Goal: Information Seeking & Learning: Learn about a topic

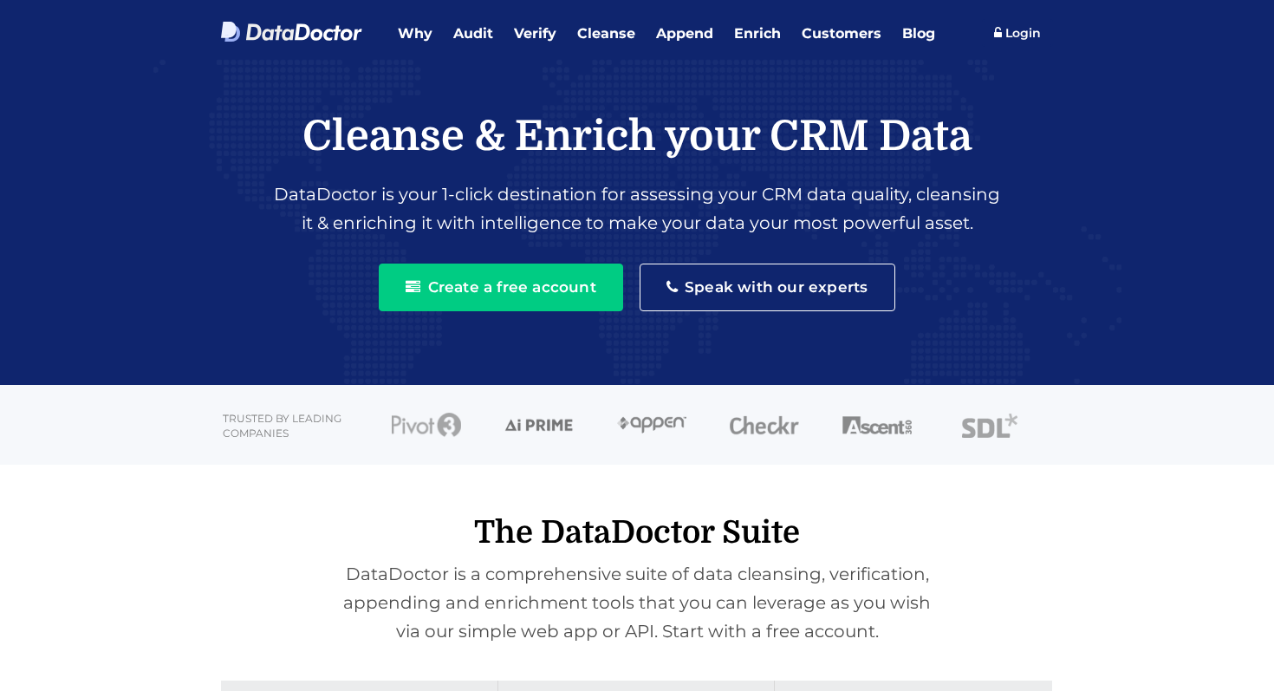
click at [212, 530] on h2 "The DataDoctor Suite" at bounding box center [637, 532] width 858 height 37
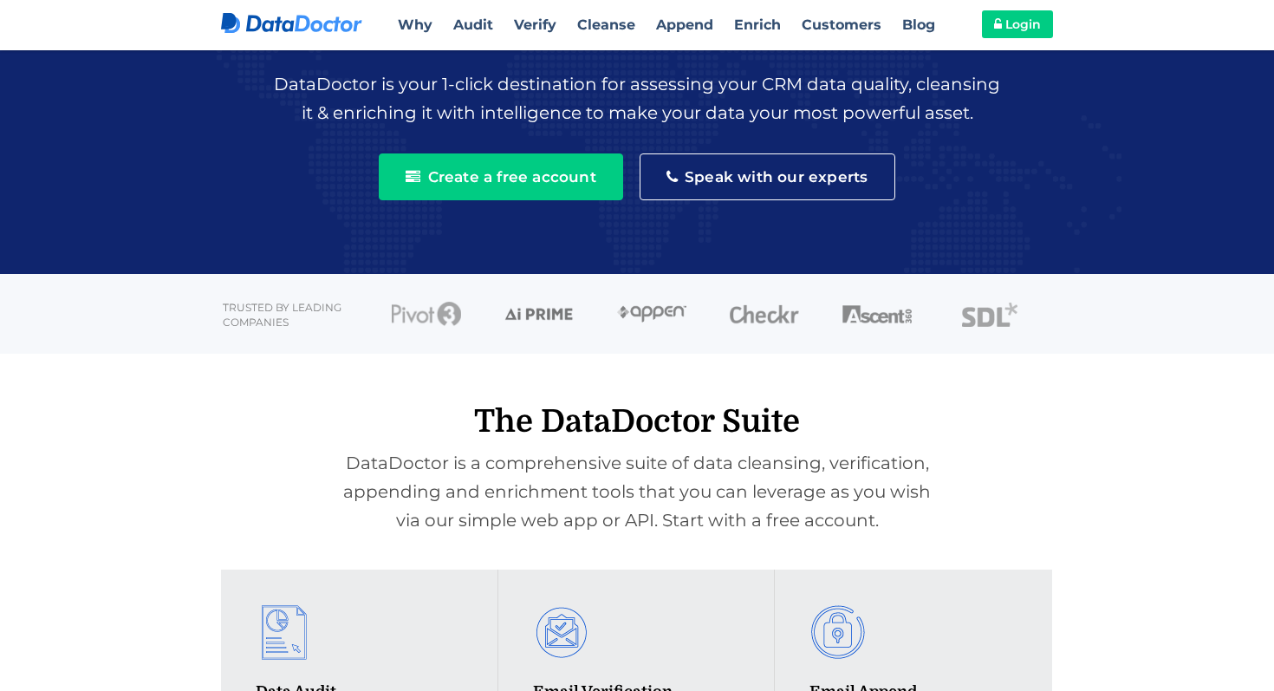
scroll to position [54, 0]
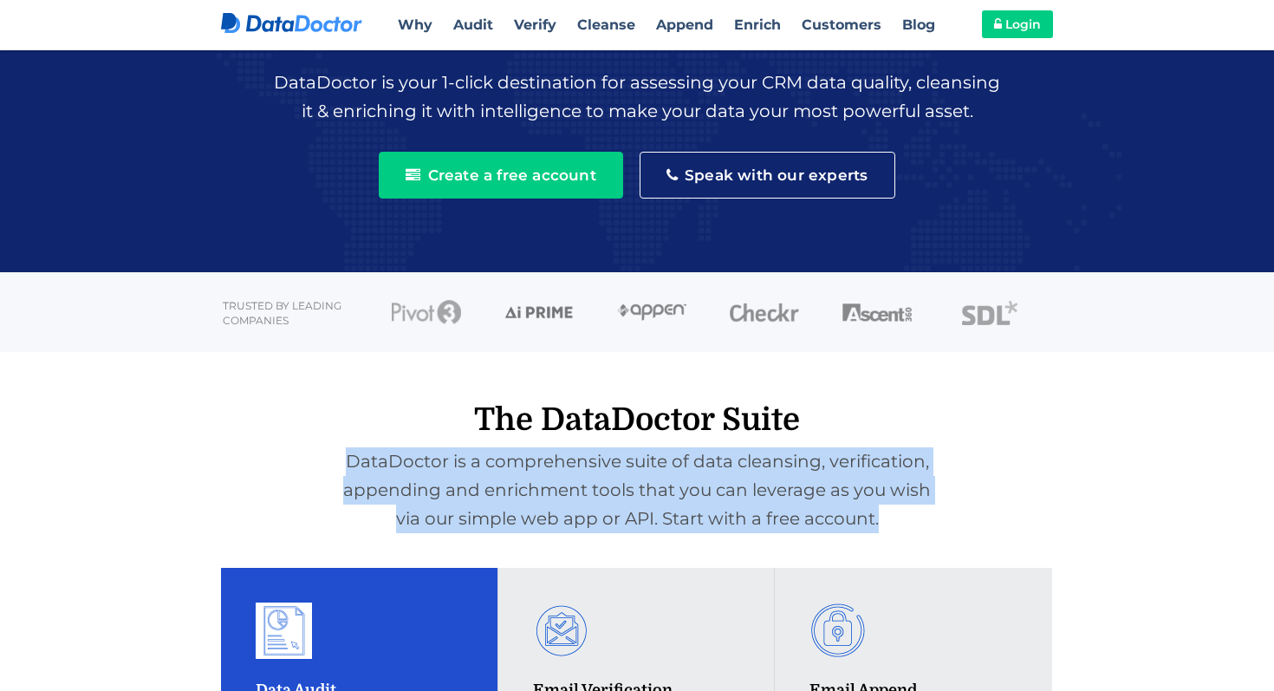
drag, startPoint x: 265, startPoint y: 454, endPoint x: 349, endPoint y: 578, distance: 149.8
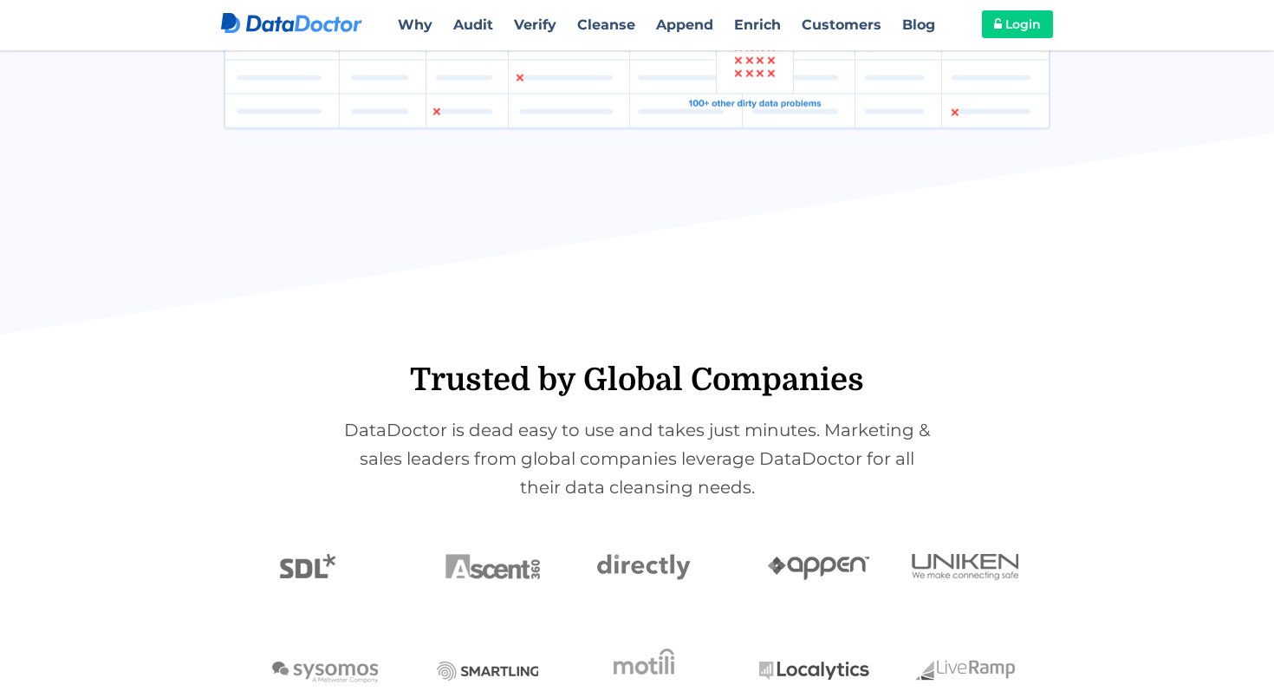
scroll to position [3761, 0]
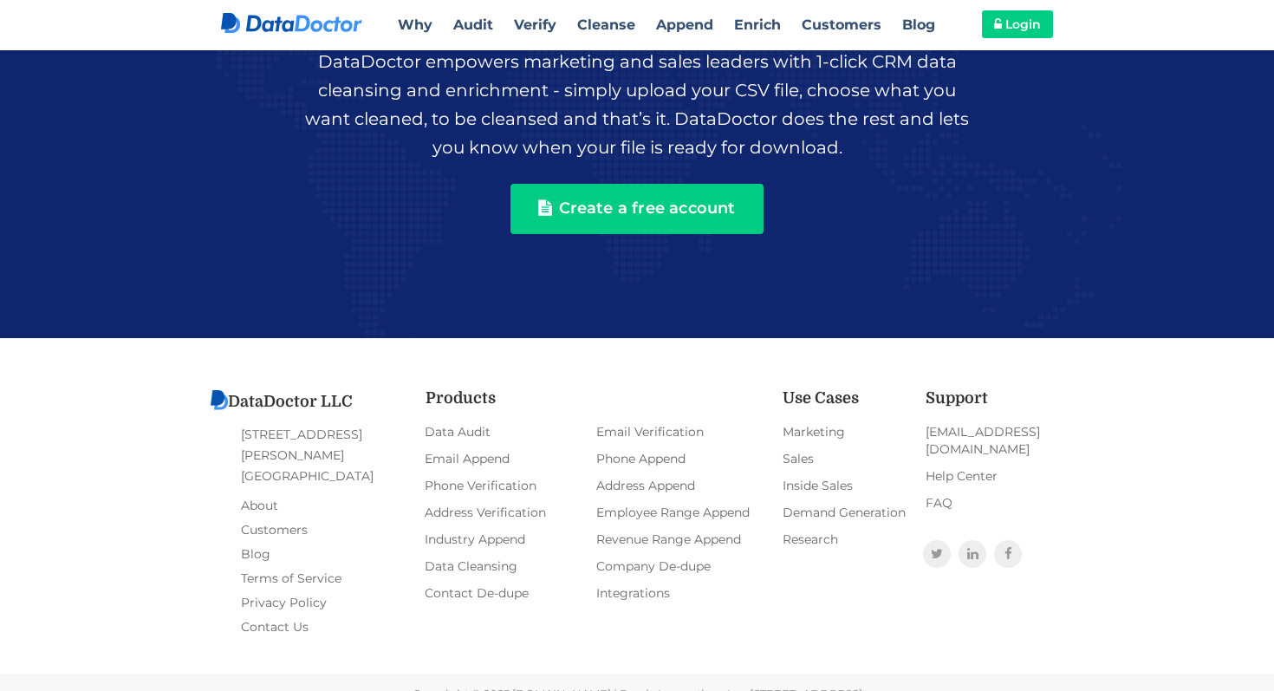
click at [164, 569] on div "DataDoctor LLC 1600 Duane Avenue Santa Clara, CA 95054 About Customers Blog Ter…" at bounding box center [637, 525] width 1274 height 375
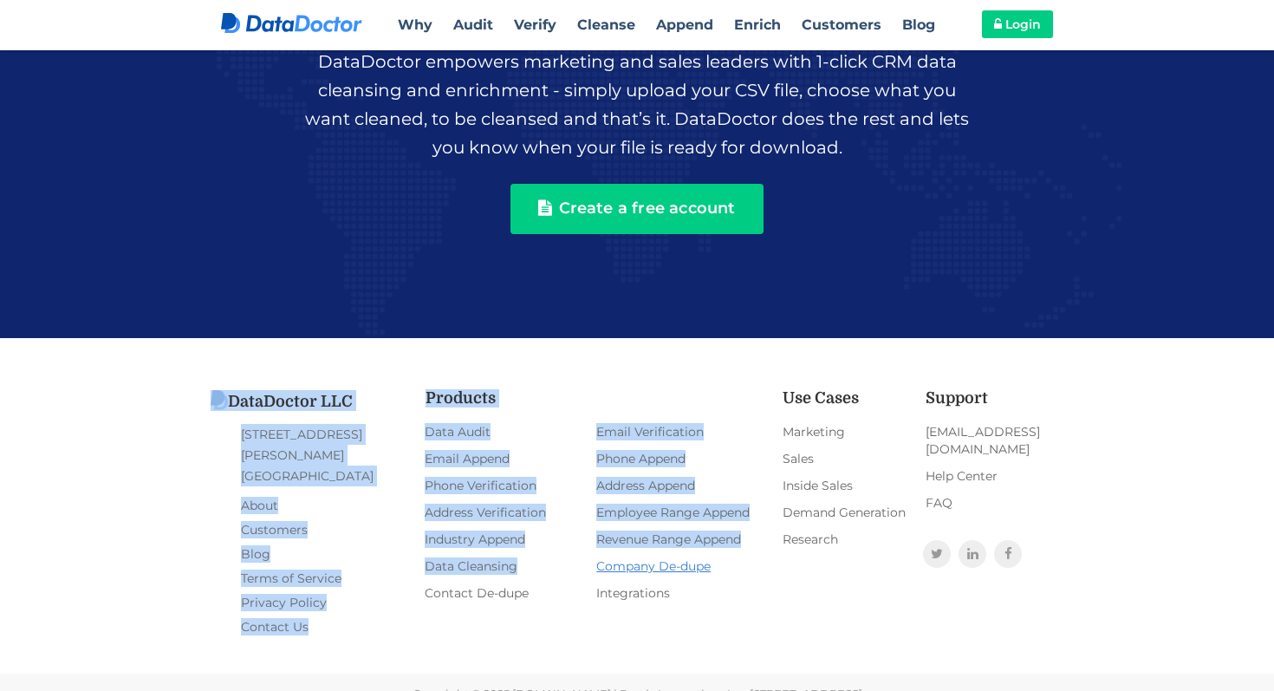
drag, startPoint x: 213, startPoint y: 364, endPoint x: 633, endPoint y: 556, distance: 461.1
click at [633, 556] on div "DataDoctor LLC 1600 Duane Avenue Santa Clara, CA 95054 About Customers Blog Ter…" at bounding box center [637, 525] width 1274 height 375
click at [958, 582] on div "DataDoctor LLC 1600 Duane Avenue Santa Clara, CA 95054 About Customers Blog Ter…" at bounding box center [637, 514] width 858 height 249
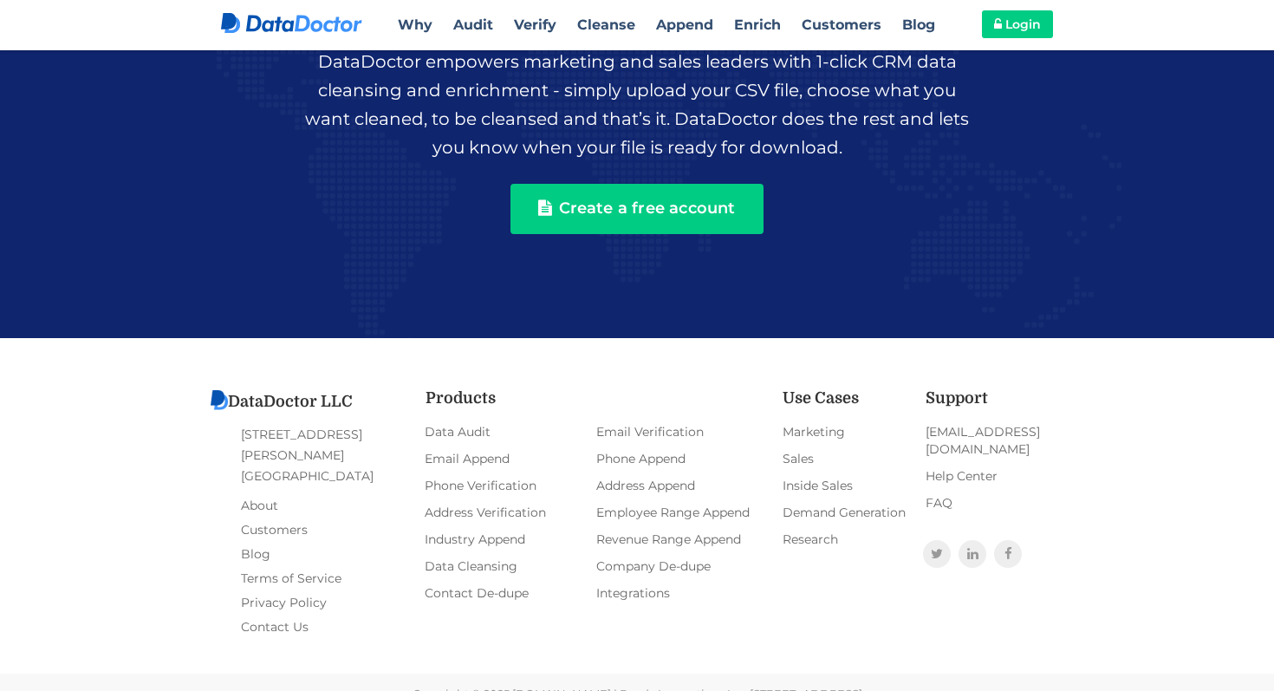
click at [121, 363] on div "DataDoctor LLC 1600 Duane Avenue Santa Clara, CA 95054 About Customers Blog Ter…" at bounding box center [637, 525] width 1274 height 375
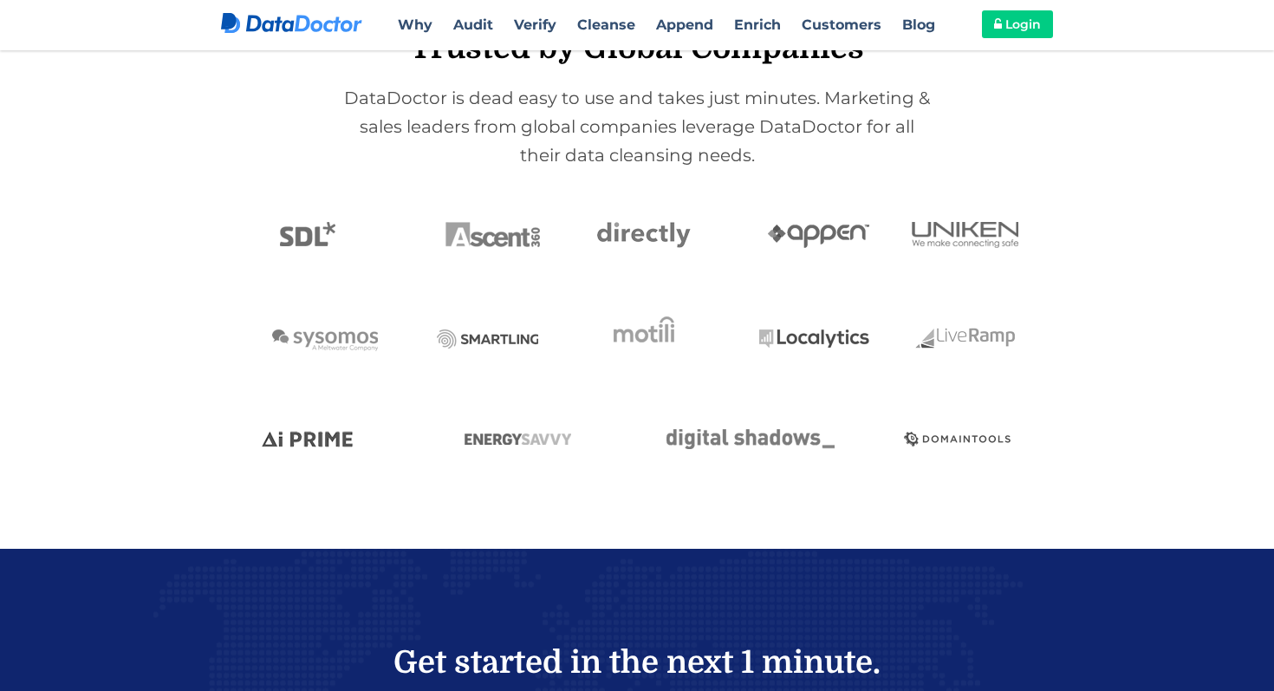
scroll to position [2220, 0]
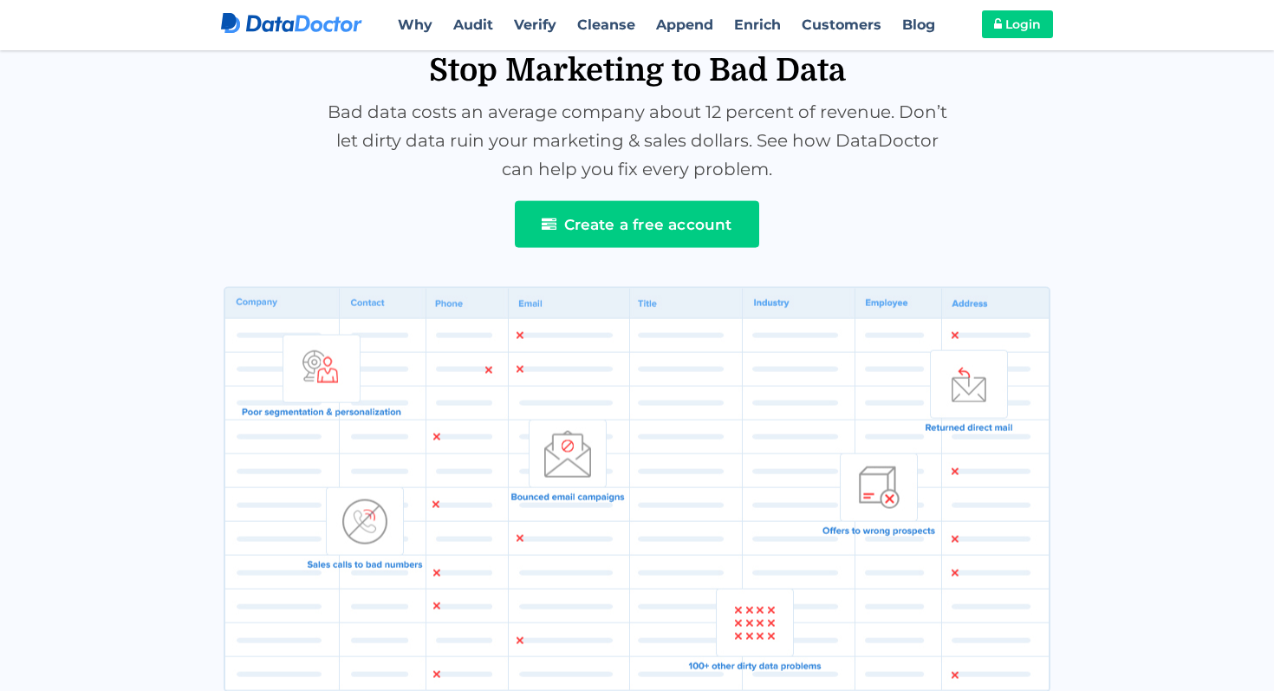
click at [137, 464] on section "Stop Marketing to Bad Data Bad data costs an average company about 12 percent o…" at bounding box center [637, 354] width 1274 height 1085
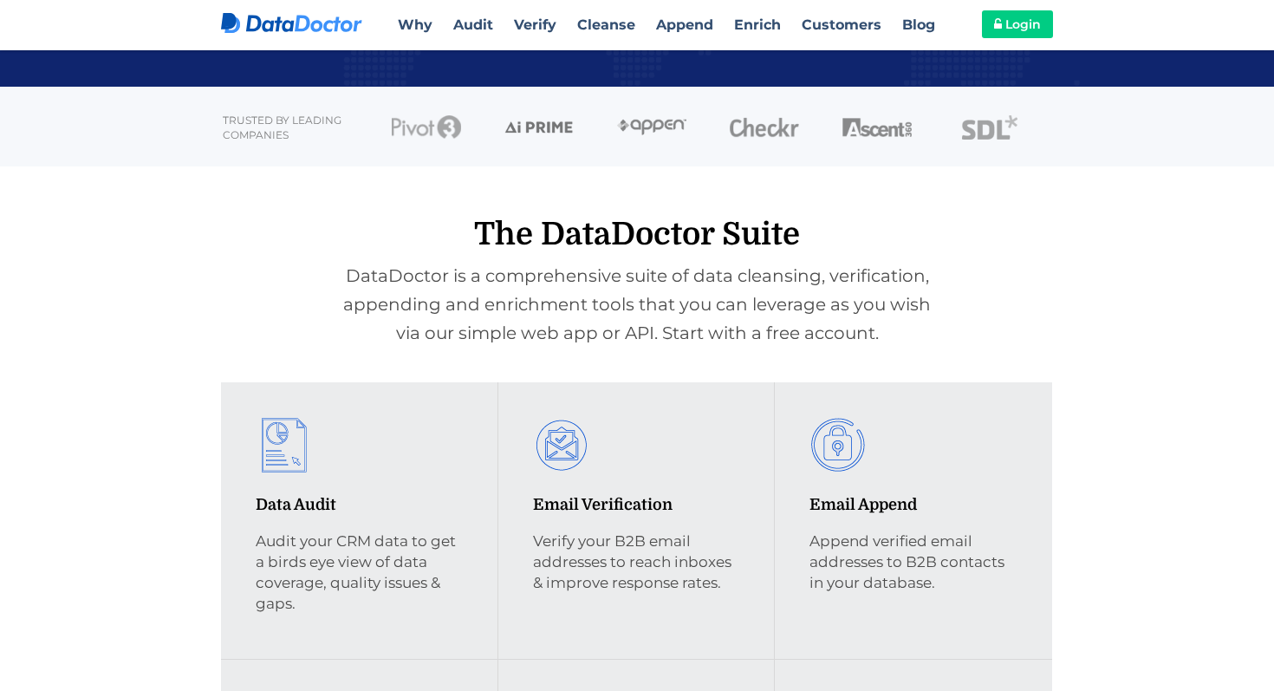
scroll to position [0, 0]
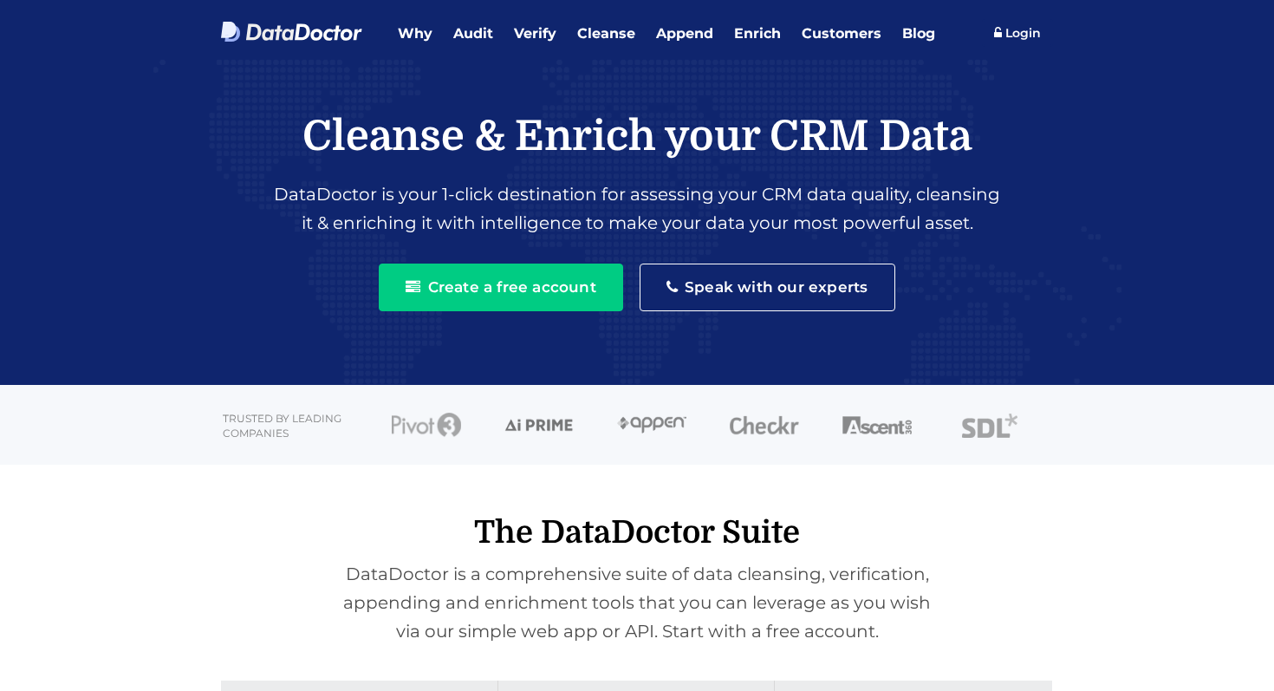
click at [216, 530] on h2 "The DataDoctor Suite" at bounding box center [637, 532] width 858 height 37
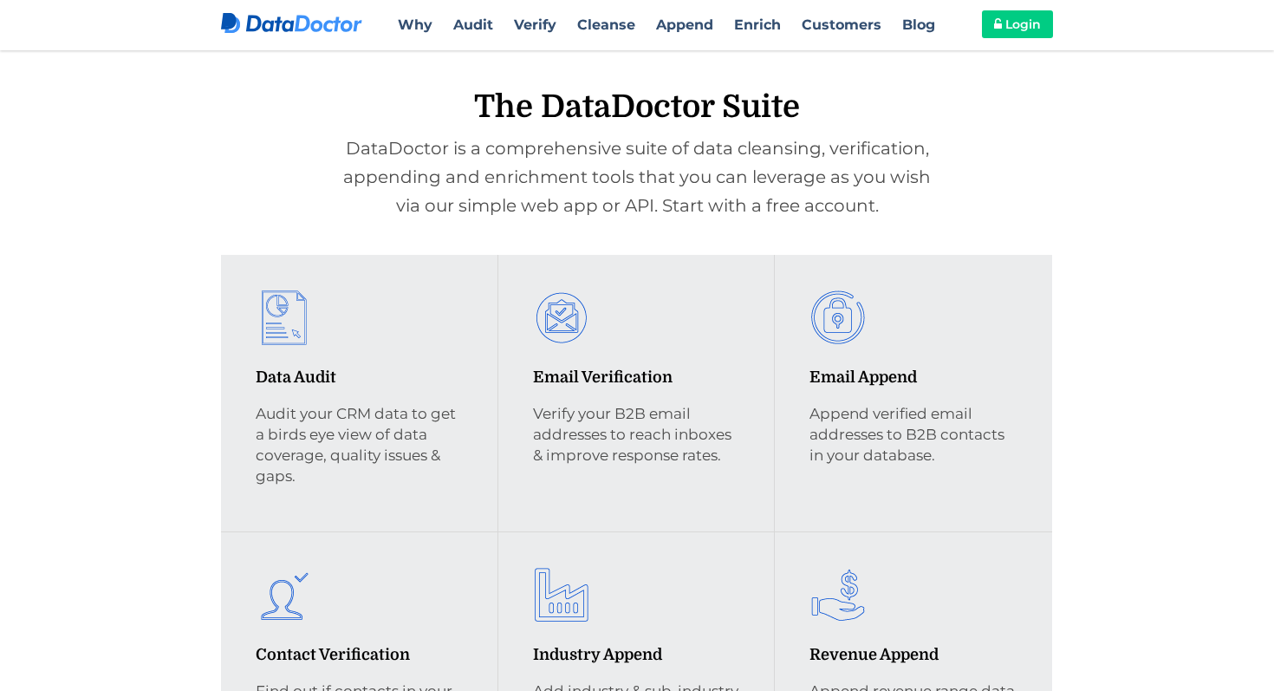
scroll to position [369, 0]
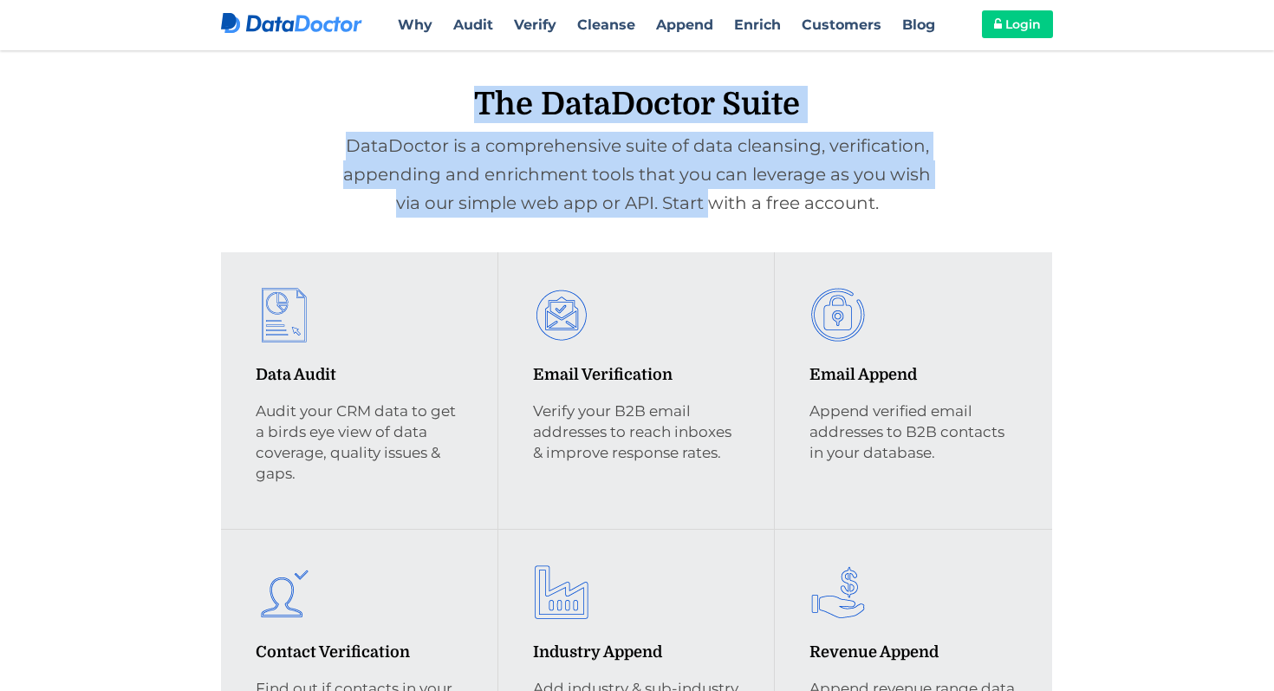
drag, startPoint x: 333, startPoint y: 114, endPoint x: 715, endPoint y: 208, distance: 393.5
click at [715, 208] on h3 "DataDoctor is a comprehensive suite of data cleansing, verification, appending …" at bounding box center [637, 175] width 858 height 86
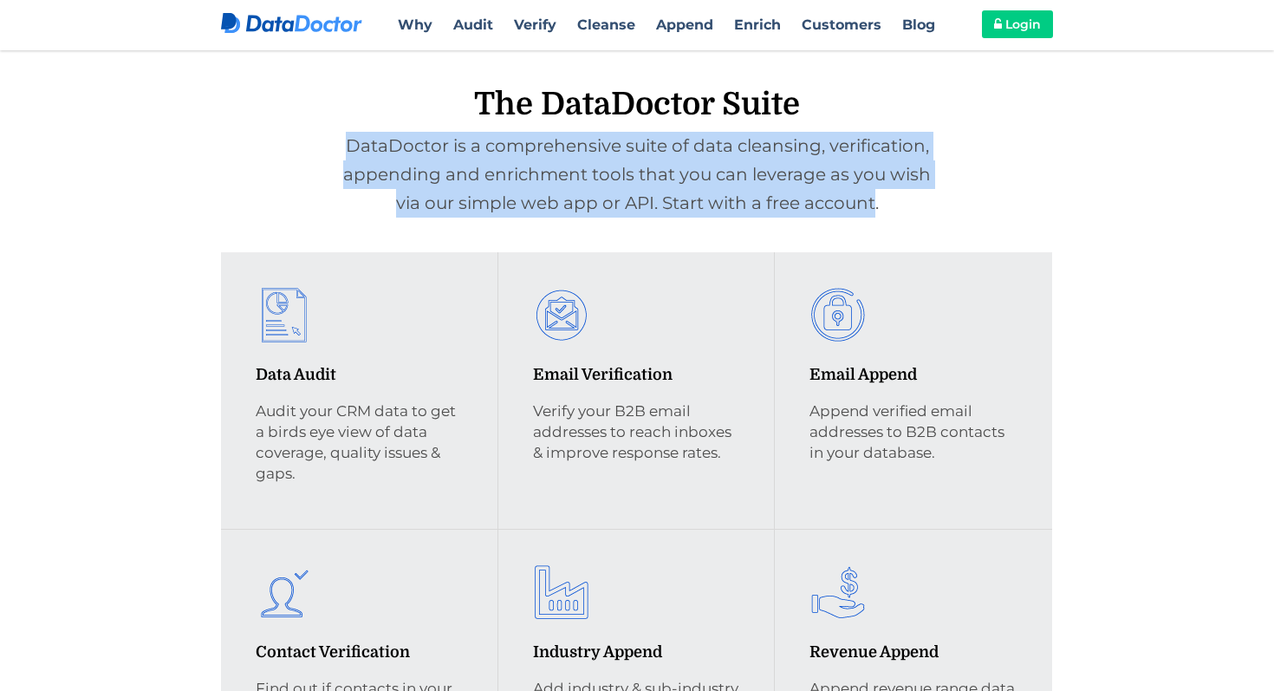
drag, startPoint x: 871, startPoint y: 205, endPoint x: 391, endPoint y: 122, distance: 487.3
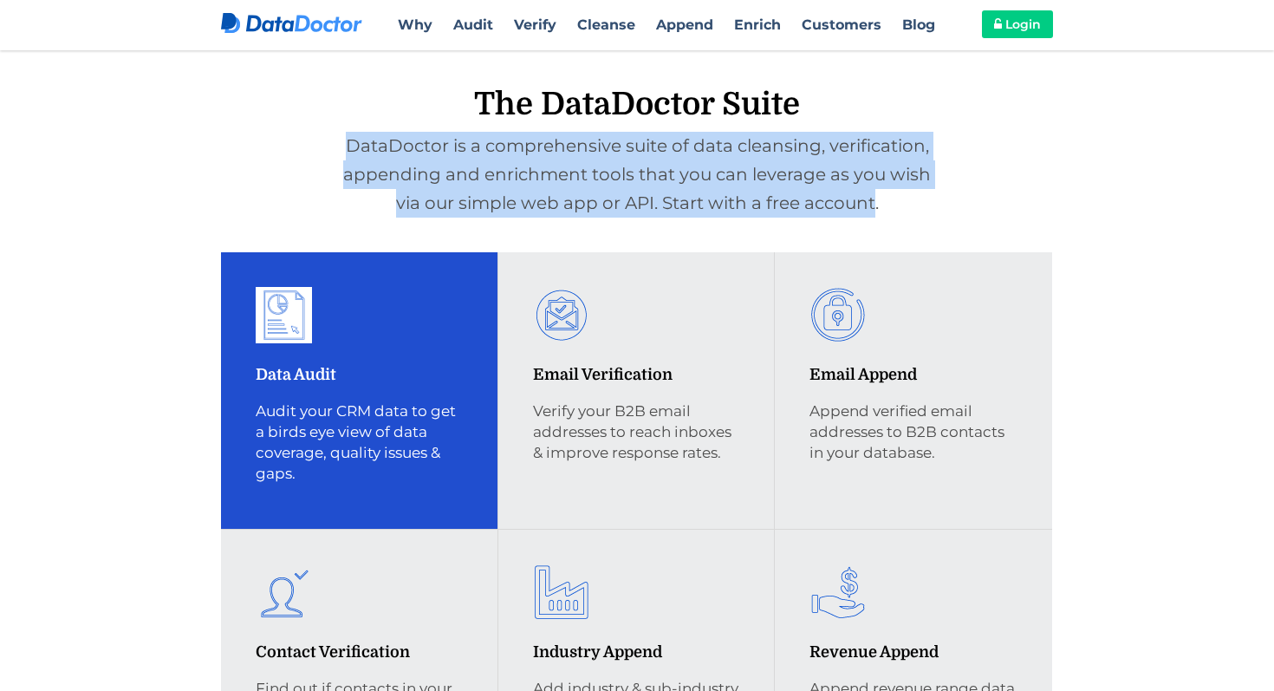
click at [232, 254] on div "Data Audit Audit your CRM data to get a birds eye view of data coverage, qualit…" at bounding box center [359, 390] width 277 height 277
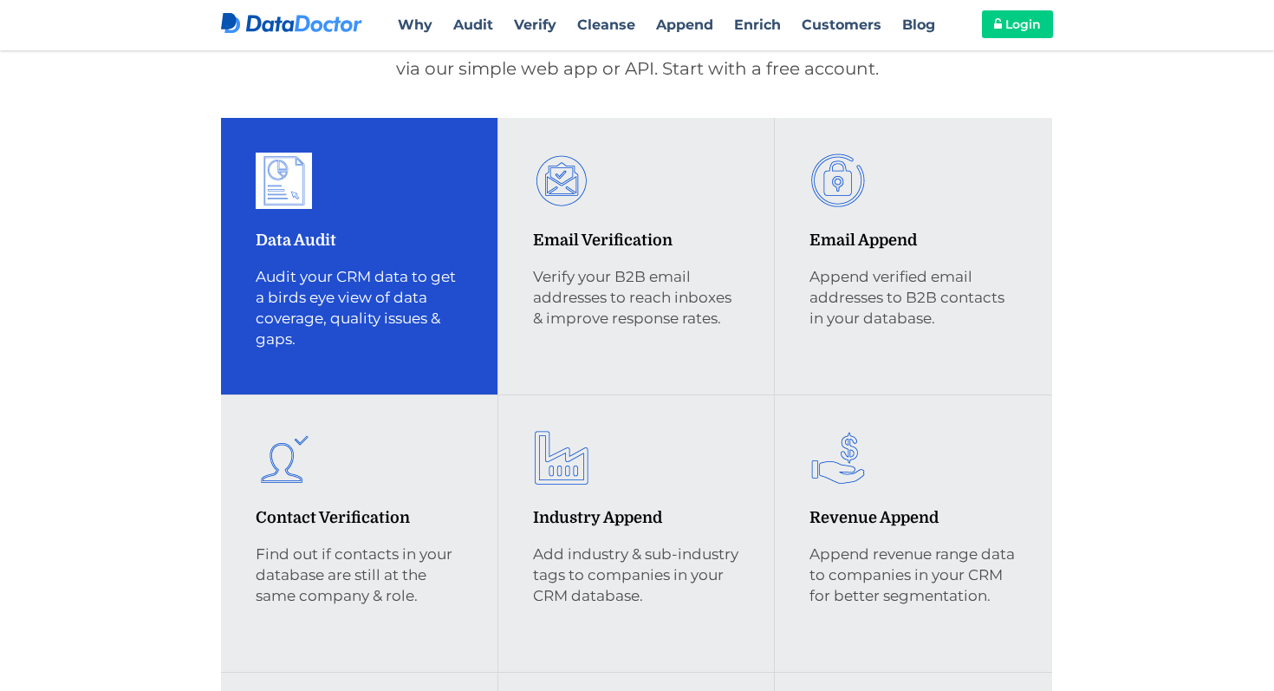
scroll to position [504, 0]
click at [400, 284] on p "Audit your CRM data to get a birds eye view of data coverage, quality issues & …" at bounding box center [359, 307] width 207 height 83
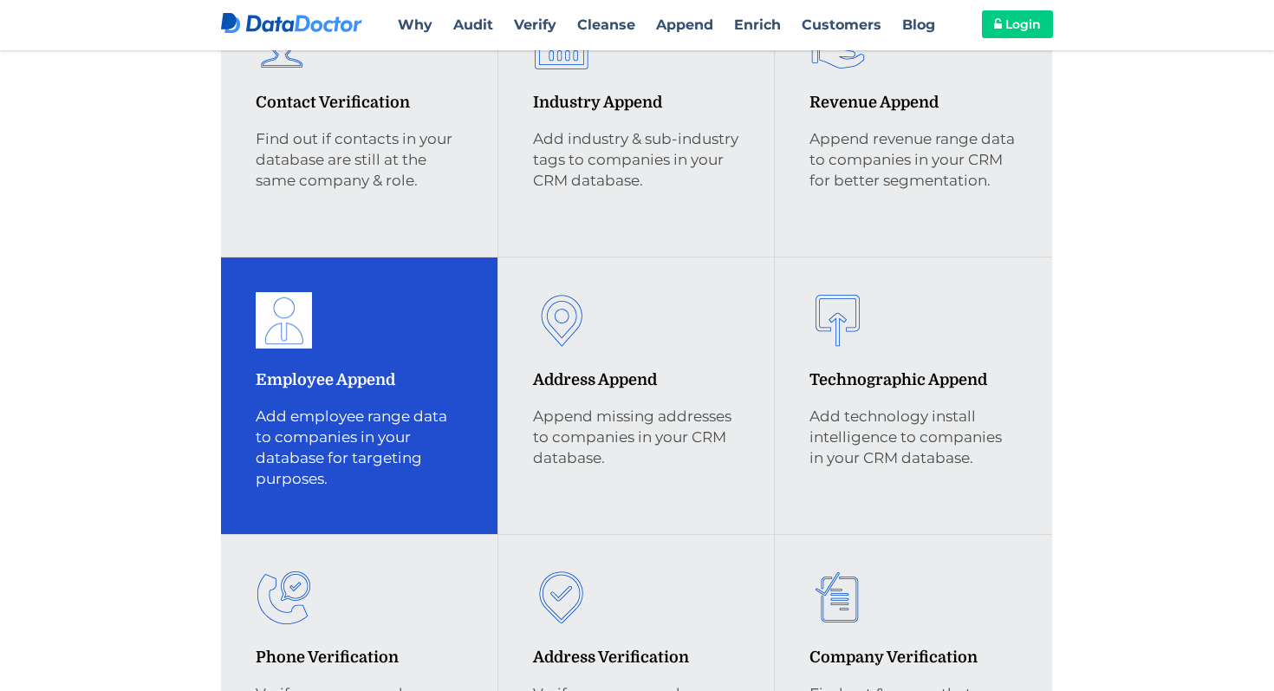
scroll to position [0, 0]
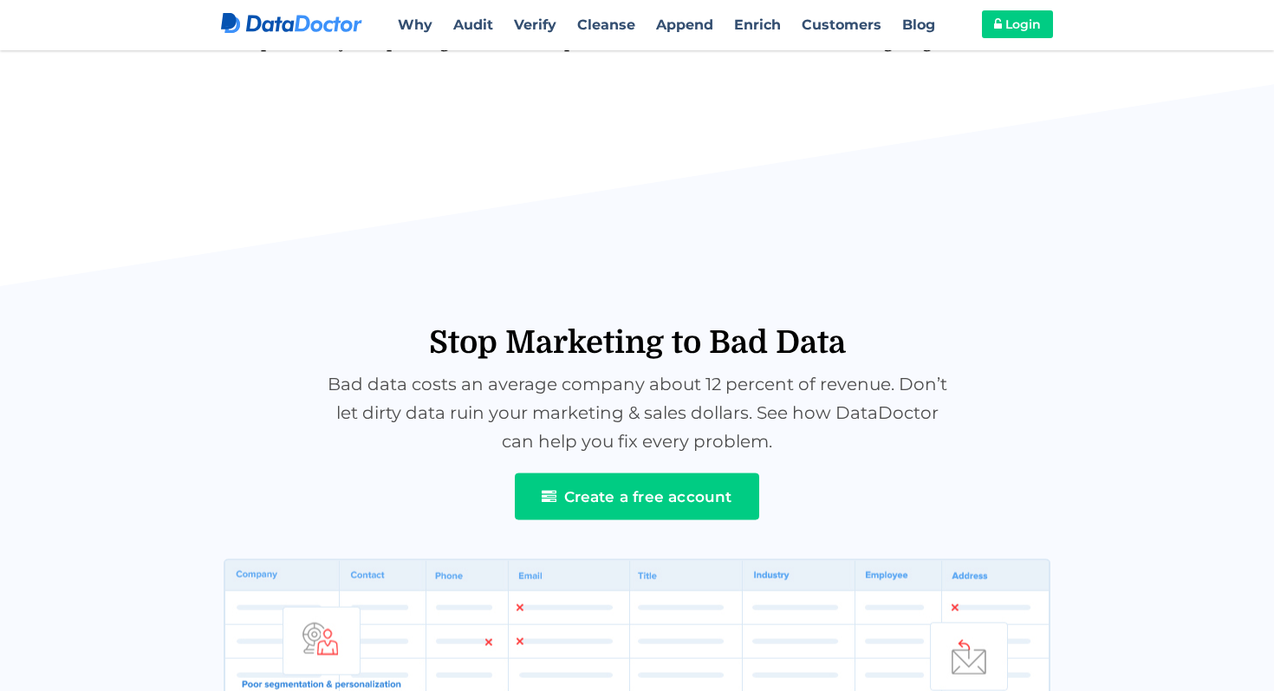
click at [146, 504] on section "Stop Marketing to Bad Data Bad data costs an average company about 12 percent o…" at bounding box center [637, 626] width 1274 height 1085
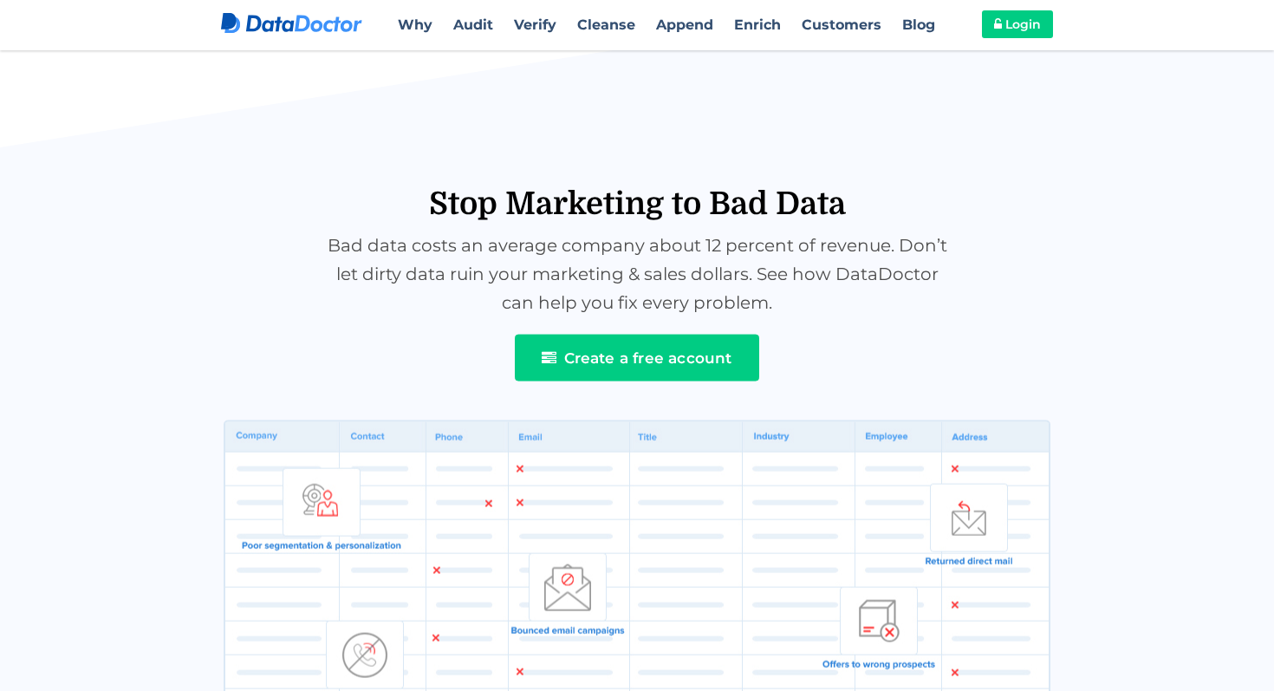
scroll to position [892, 0]
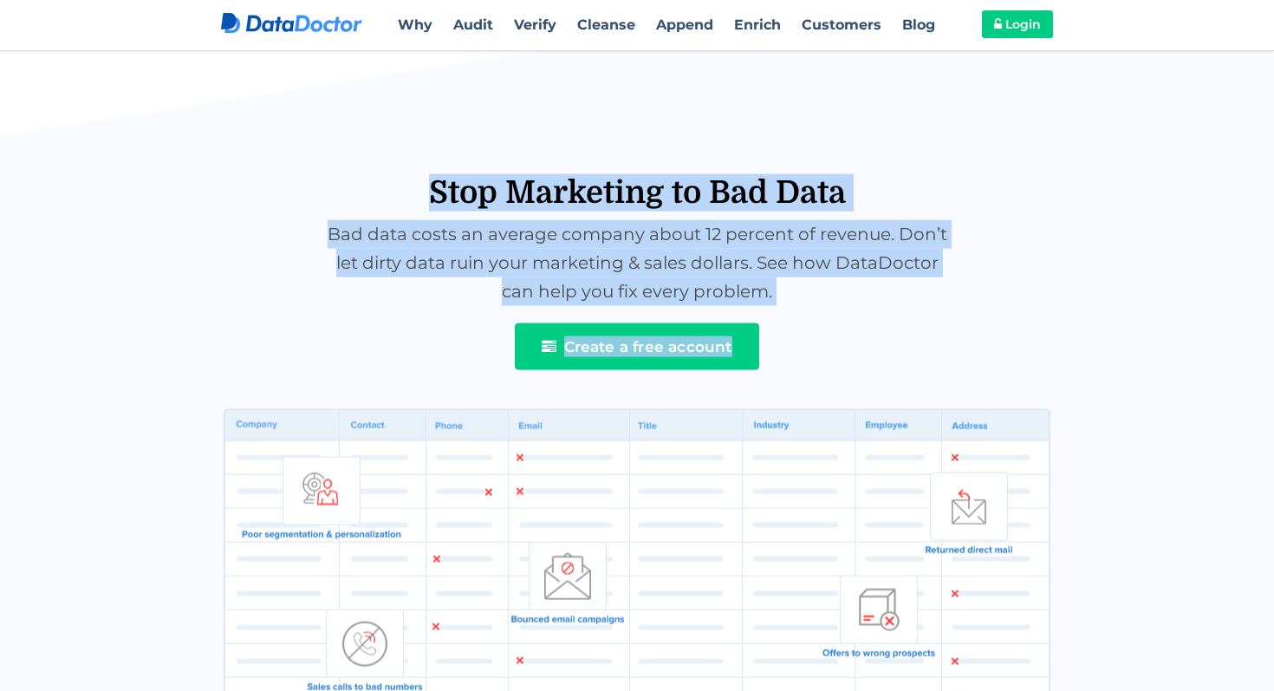
drag, startPoint x: 392, startPoint y: 153, endPoint x: 978, endPoint y: 339, distance: 615.4
click at [978, 339] on div "Stop Marketing to Bad Data Bad data costs an average company about 12 percent o…" at bounding box center [637, 454] width 832 height 718
drag, startPoint x: 978, startPoint y: 339, endPoint x: 371, endPoint y: 170, distance: 630.6
click at [371, 170] on div "Stop Marketing to Bad Data Bad data costs an average company about 12 percent o…" at bounding box center [637, 454] width 832 height 718
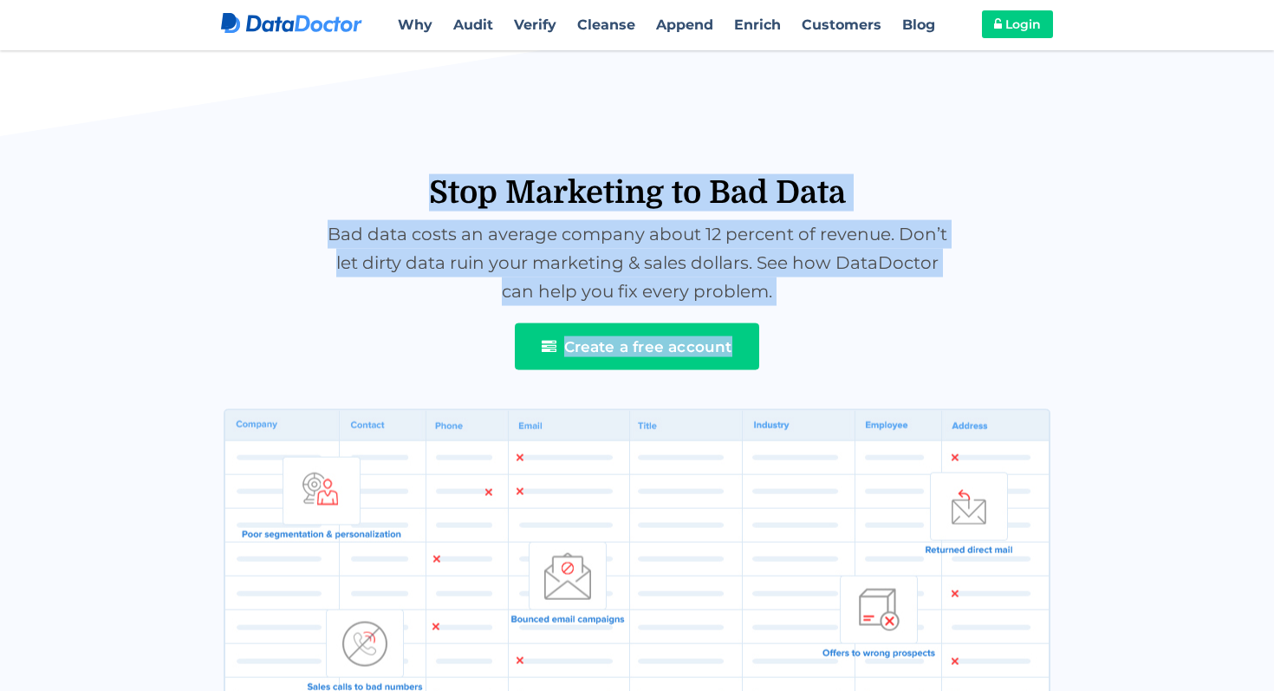
click at [371, 170] on h2 "Stop Marketing to Bad Data" at bounding box center [637, 152] width 832 height 115
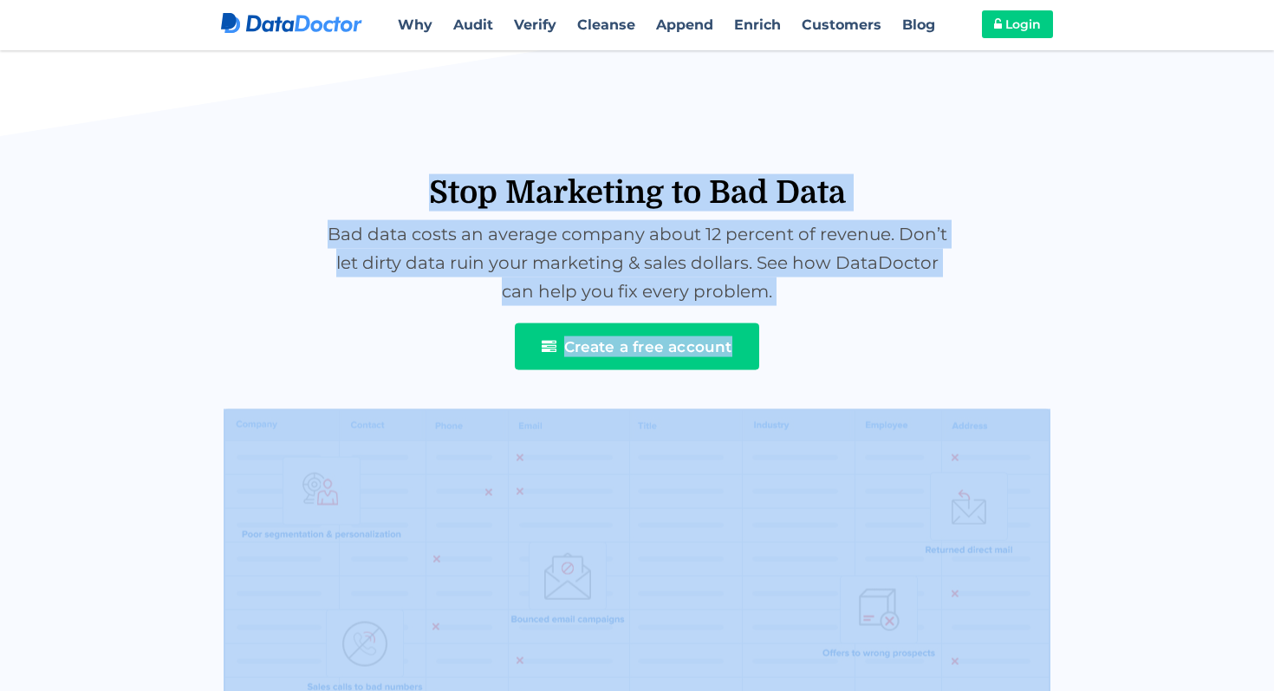
drag, startPoint x: 373, startPoint y: 170, endPoint x: 1122, endPoint y: 551, distance: 841.1
click at [1122, 551] on section "Stop Marketing to Bad Data Bad data costs an average company about 12 percent o…" at bounding box center [637, 476] width 1274 height 1085
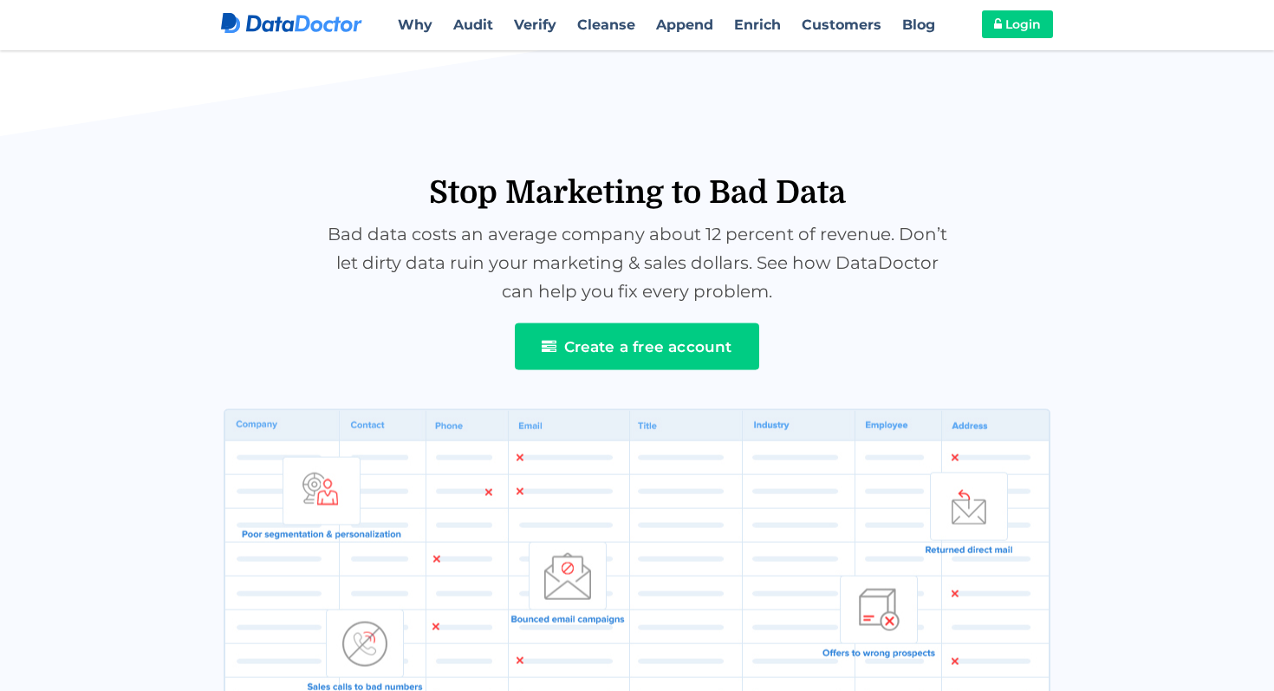
click at [123, 438] on section "Stop Marketing to Bad Data Bad data costs an average company about 12 percent o…" at bounding box center [637, 476] width 1274 height 1085
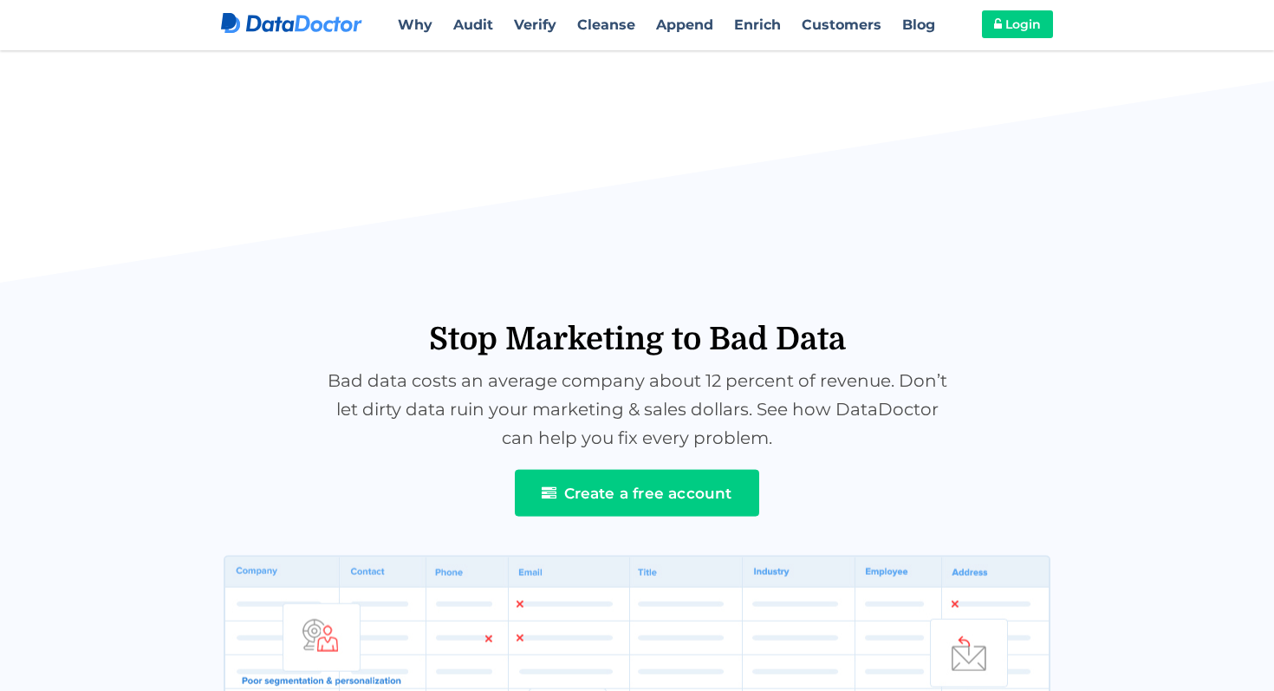
scroll to position [870, 0]
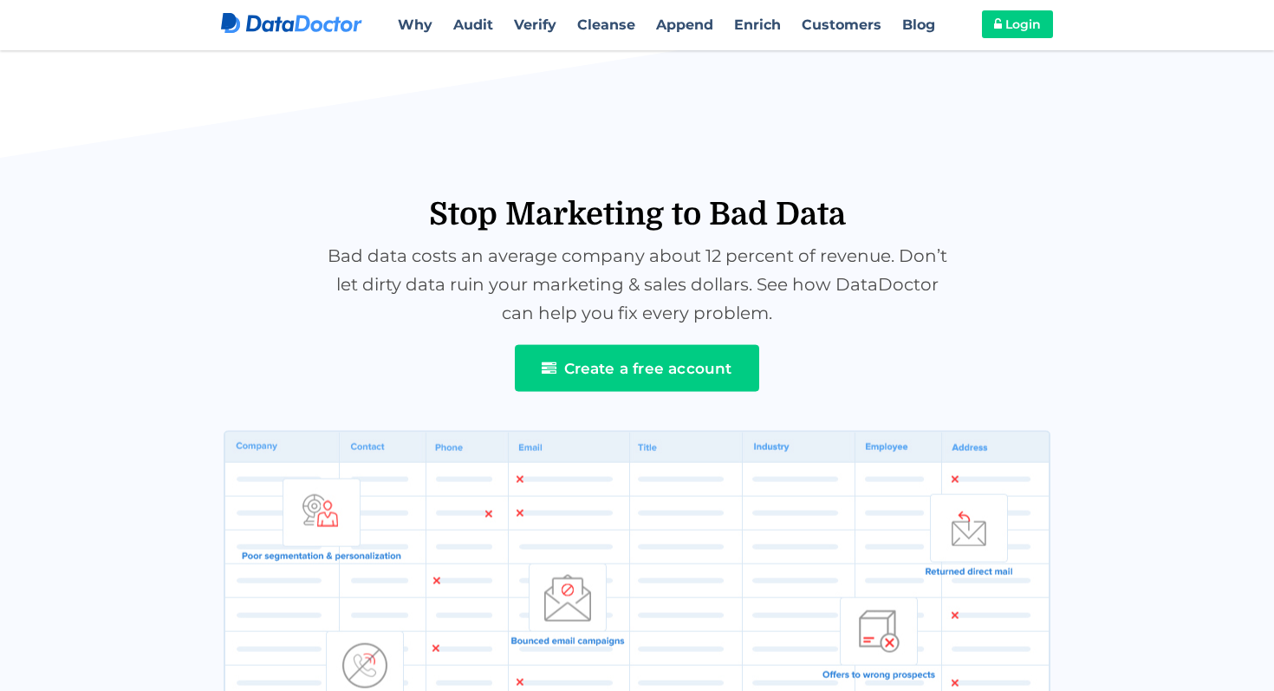
click at [380, 262] on p "Bad data costs an average company about 12 percent of revenue. Don’t let dirty …" at bounding box center [637, 284] width 832 height 94
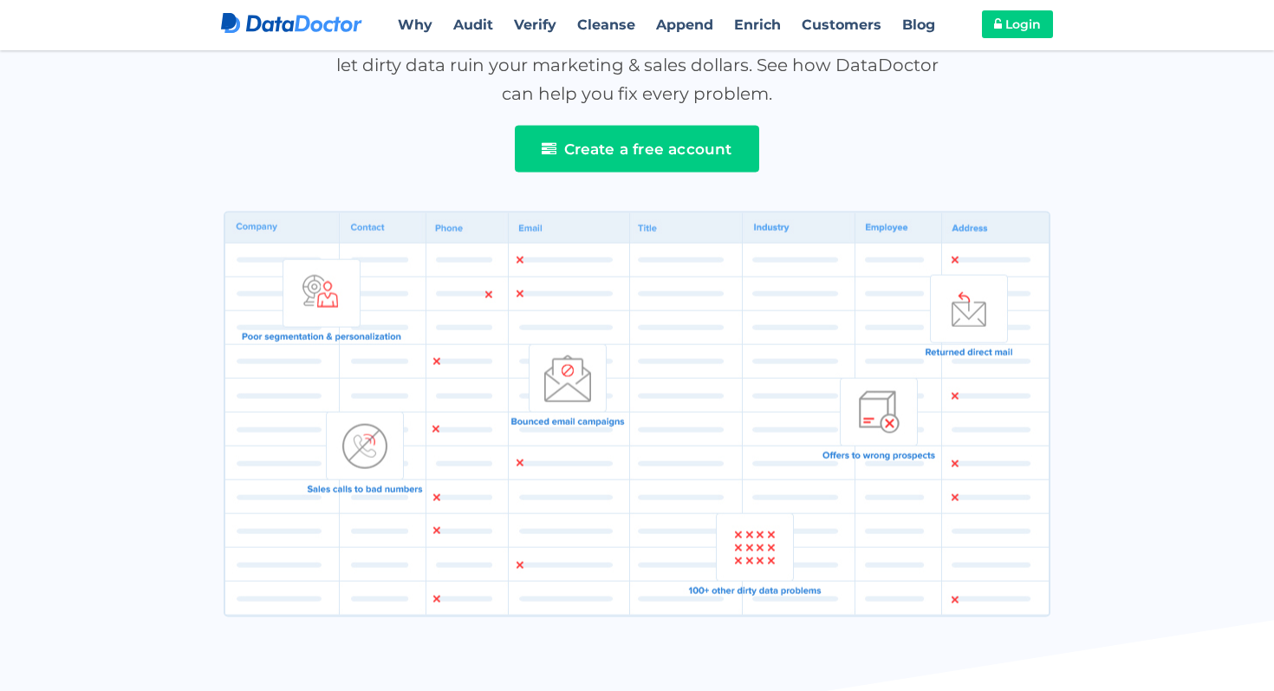
click at [170, 402] on section "Stop Marketing to Bad Data Bad data costs an average company about 12 percent o…" at bounding box center [637, 279] width 1274 height 1085
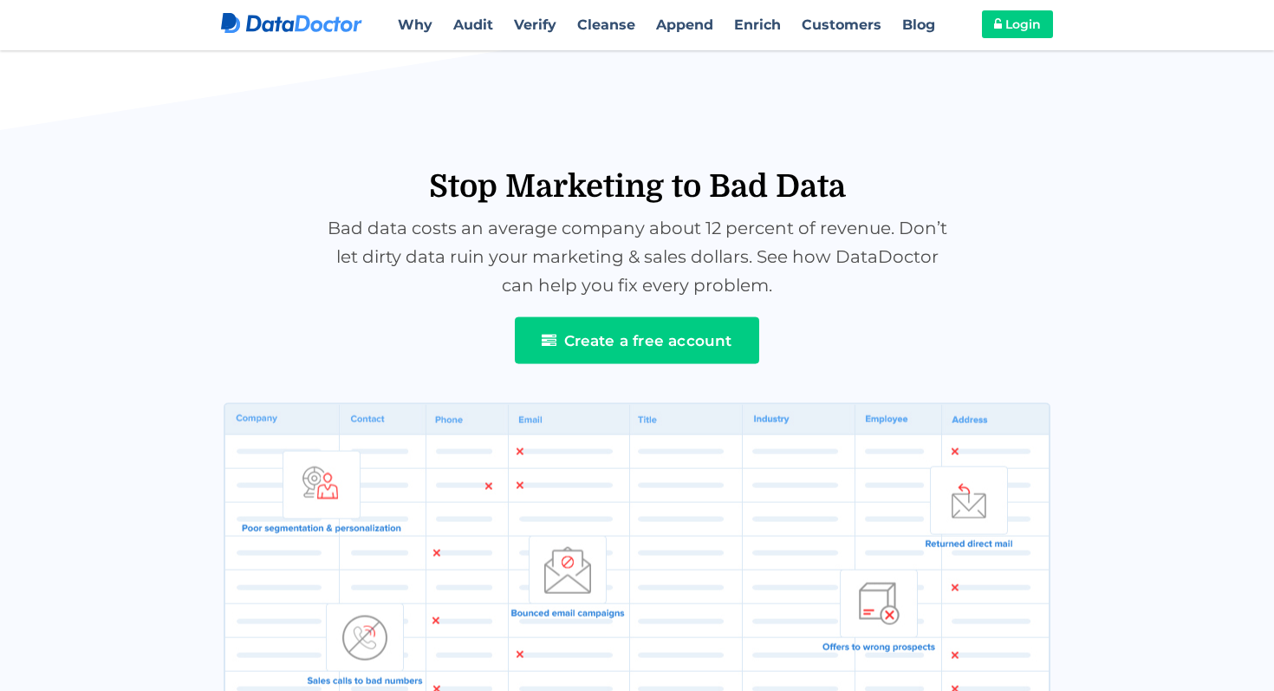
scroll to position [801, 0]
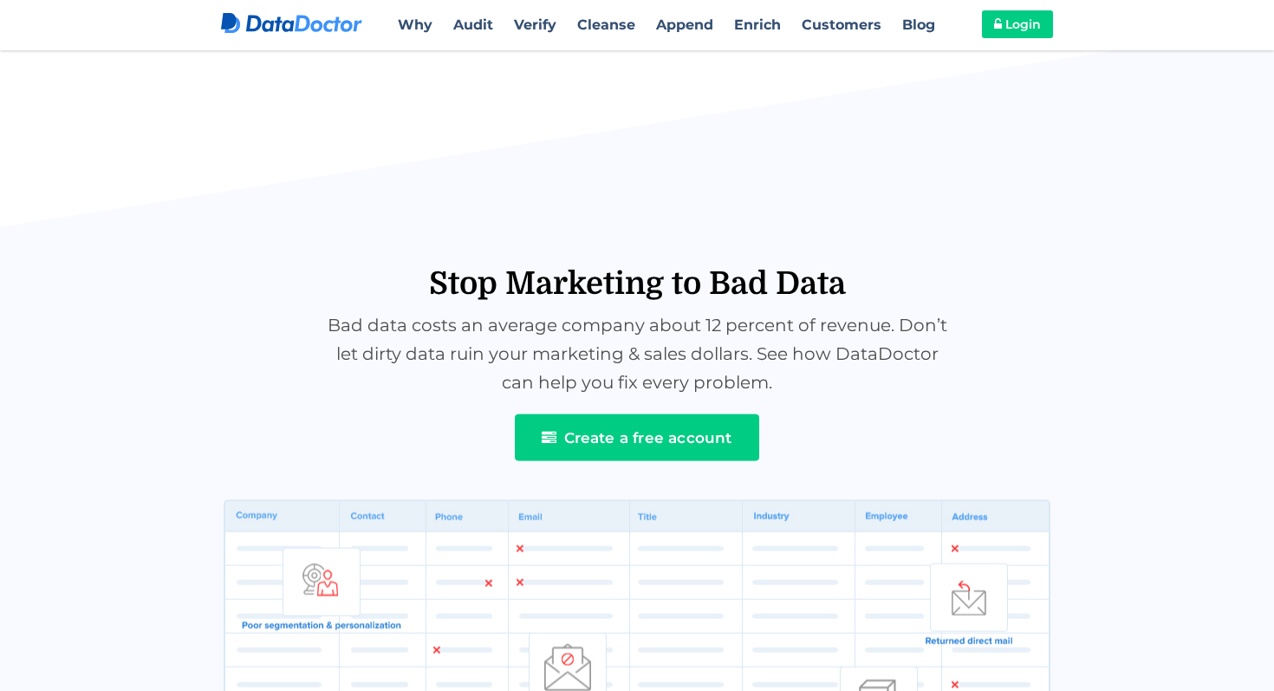
click at [251, 213] on h2 "Stop Marketing to Bad Data" at bounding box center [637, 243] width 832 height 115
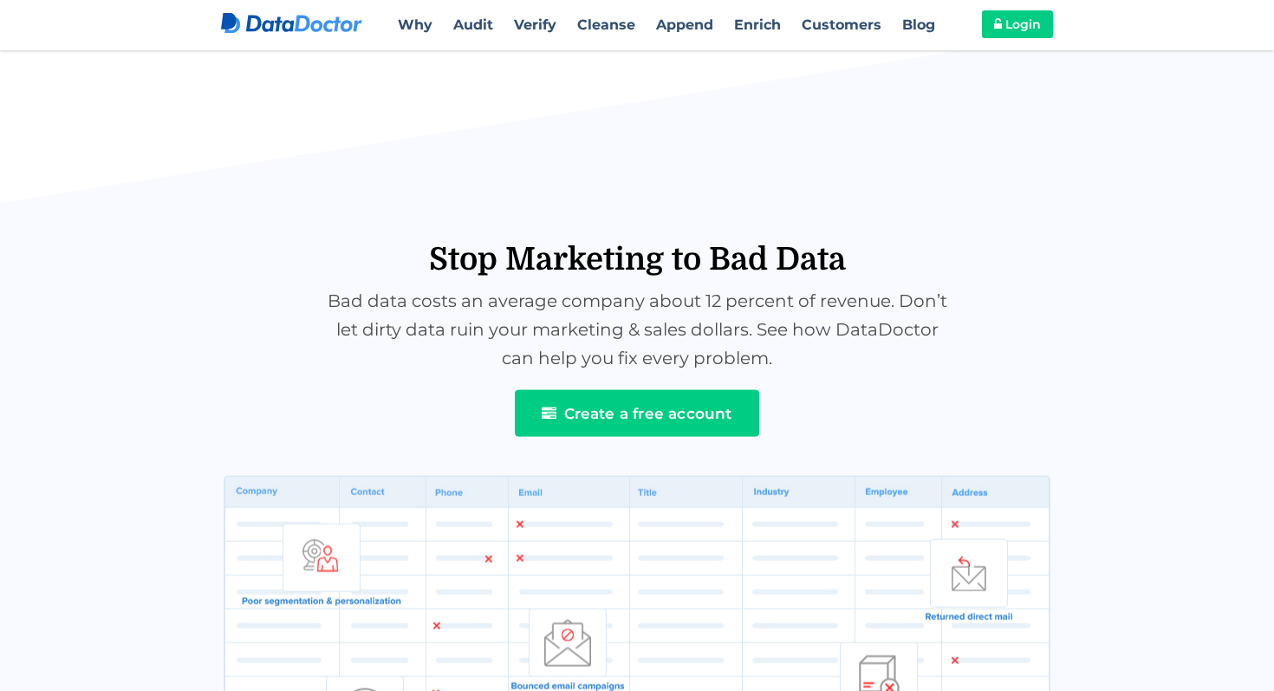
scroll to position [821, 0]
